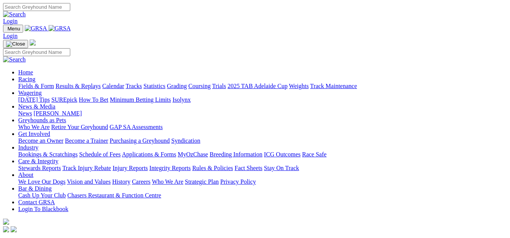
click at [22, 83] on link "Fields & Form" at bounding box center [36, 86] width 36 height 6
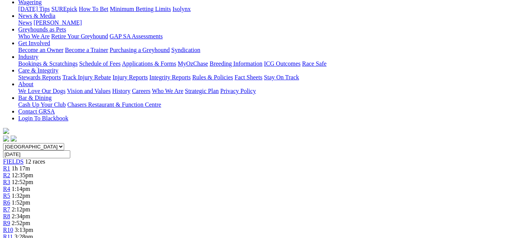
scroll to position [114, 0]
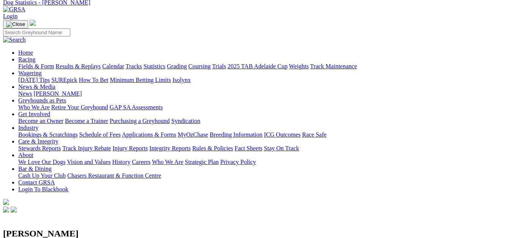
scroll to position [38, 0]
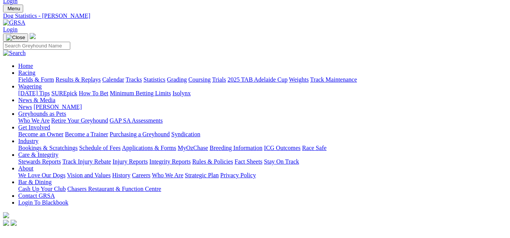
scroll to position [0, 0]
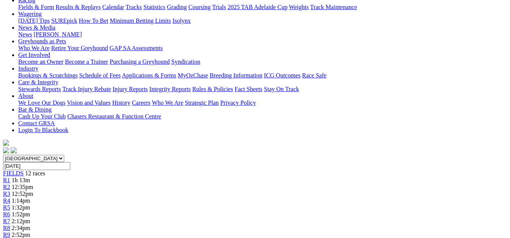
scroll to position [142, 0]
